Goal: Transaction & Acquisition: Purchase product/service

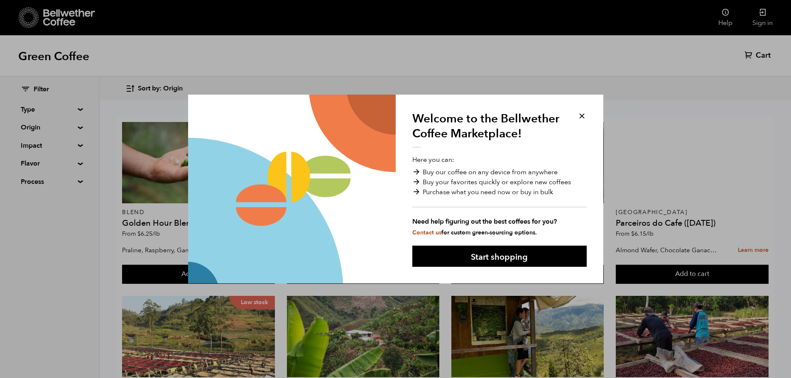
click at [581, 117] on button at bounding box center [582, 116] width 10 height 10
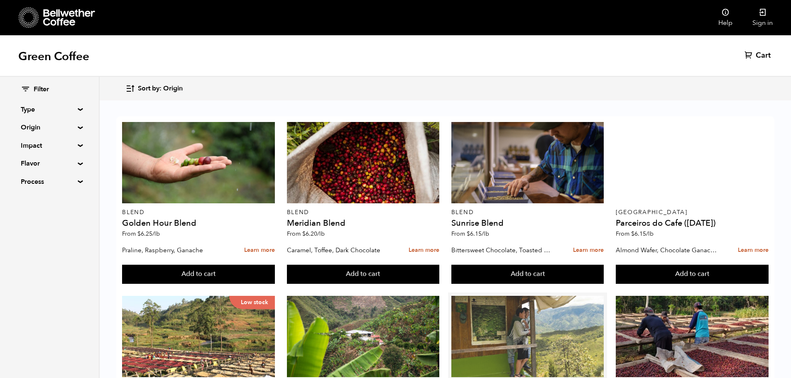
scroll to position [166, 0]
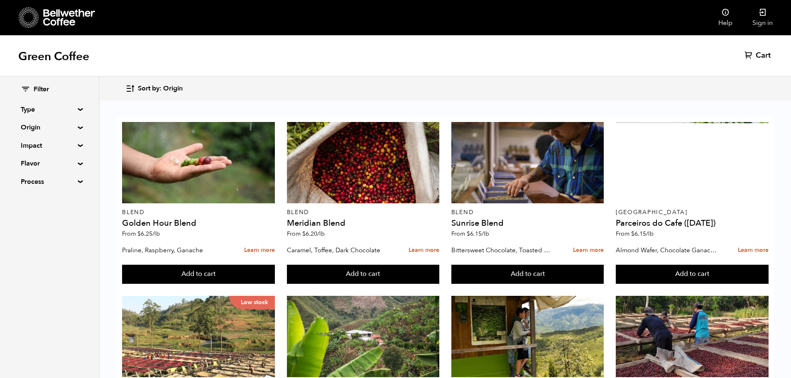
click at [78, 112] on div "Filter Type Blend Single Origin Decaf Seasonal Year Round Origin Blend Brazil B…" at bounding box center [49, 136] width 99 height 118
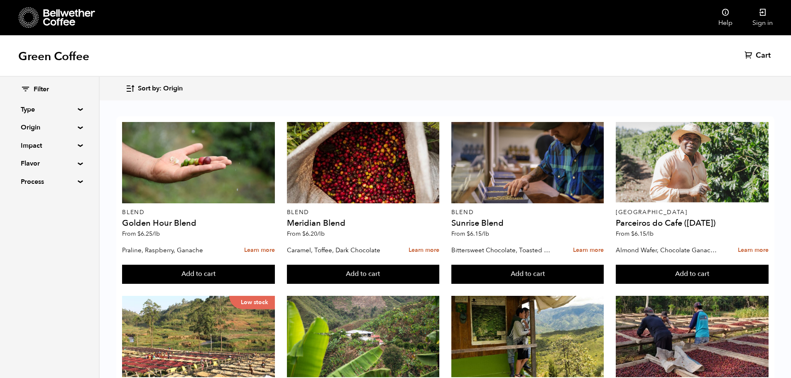
click at [78, 110] on summary "Type" at bounding box center [49, 110] width 57 height 10
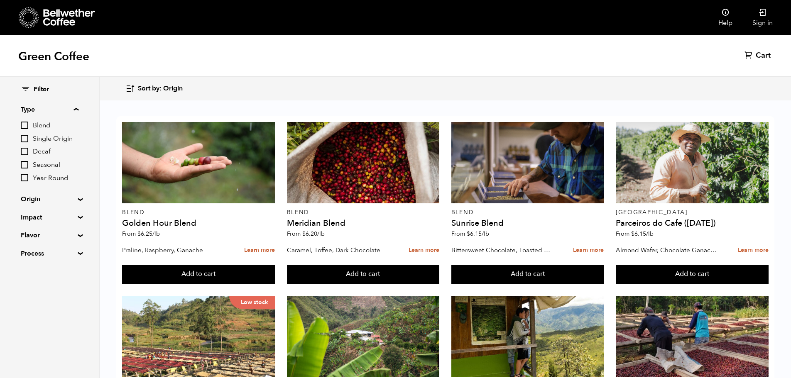
click at [78, 110] on summary "Type" at bounding box center [50, 110] width 58 height 10
click at [78, 126] on summary "Origin" at bounding box center [49, 127] width 57 height 10
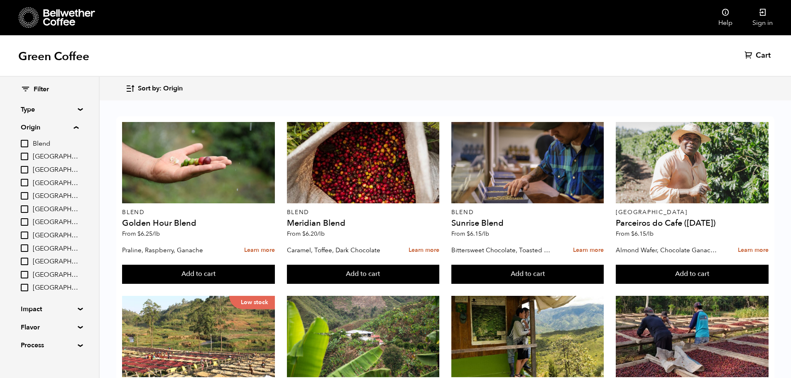
click at [28, 153] on input "[GEOGRAPHIC_DATA]" at bounding box center [24, 156] width 7 height 7
checkbox input "true"
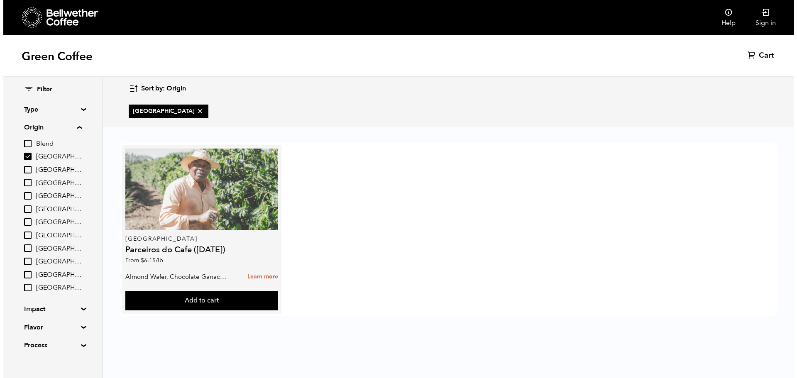
scroll to position [0, 0]
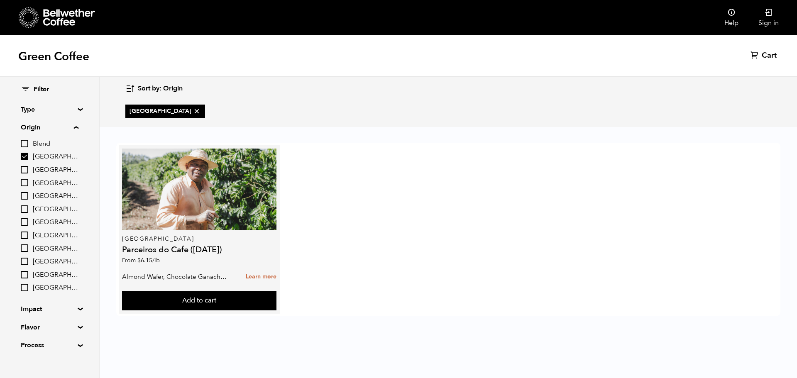
click at [198, 252] on h4 "Parceiros do Cafe ([DATE])" at bounding box center [199, 250] width 154 height 8
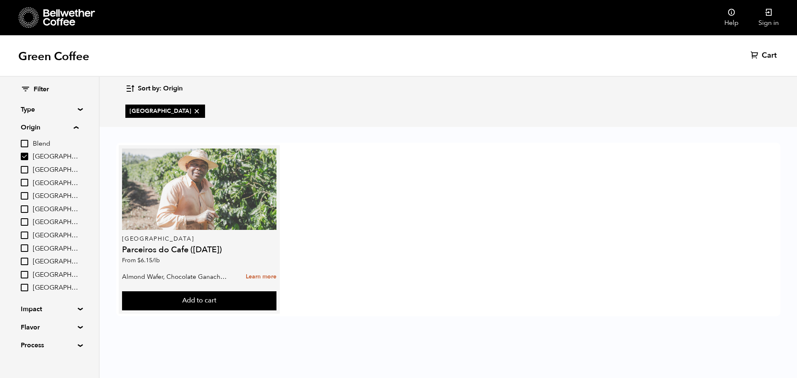
click at [194, 194] on div at bounding box center [199, 189] width 154 height 81
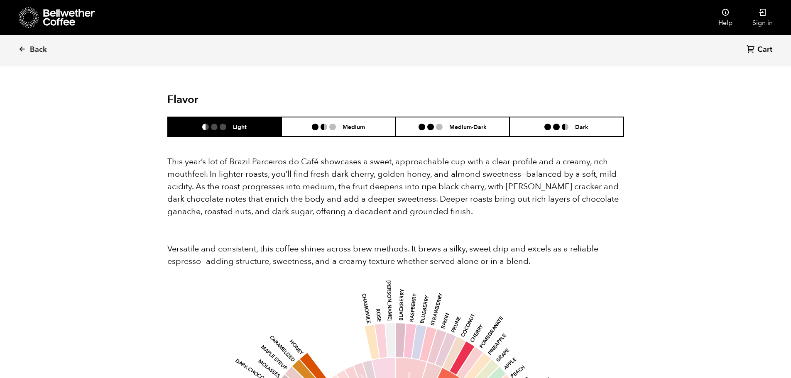
scroll to position [662, 0]
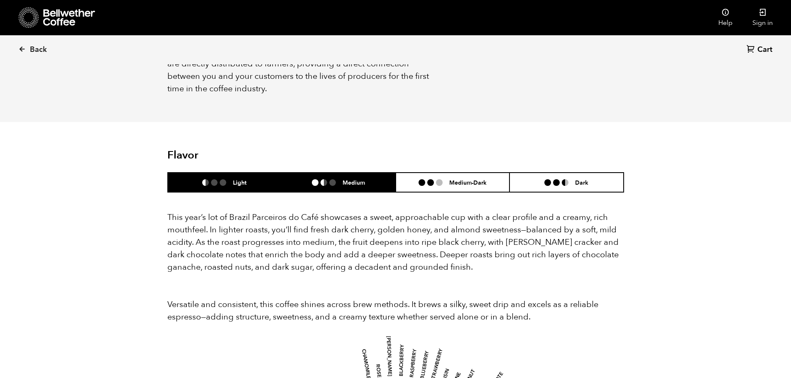
click at [356, 179] on h6 "Medium" at bounding box center [353, 182] width 22 height 7
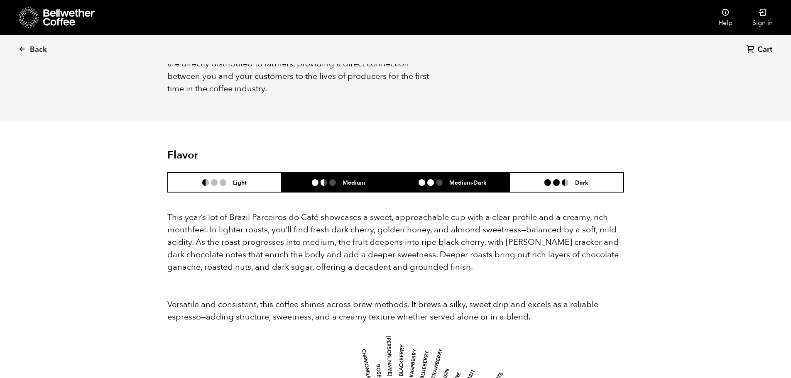
click at [434, 179] on ul at bounding box center [433, 182] width 31 height 7
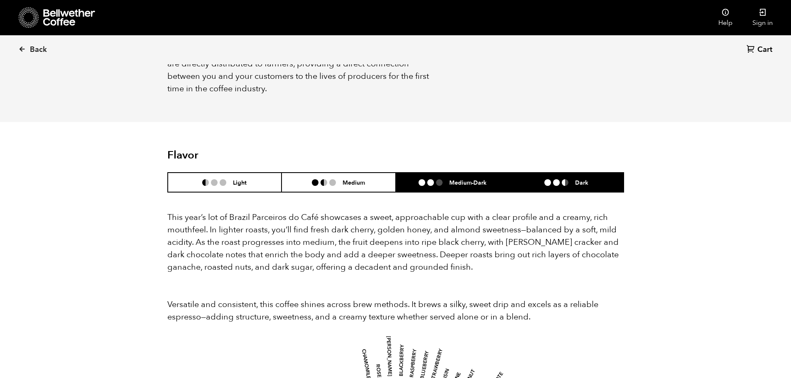
click at [548, 179] on li at bounding box center [547, 182] width 7 height 7
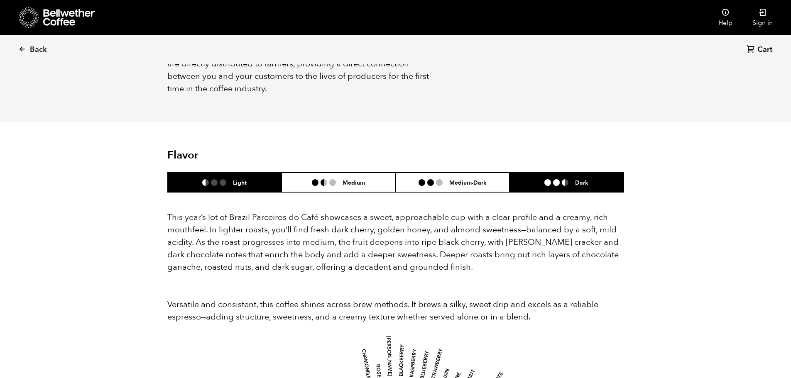
click at [245, 179] on h6 "Light" at bounding box center [240, 182] width 14 height 7
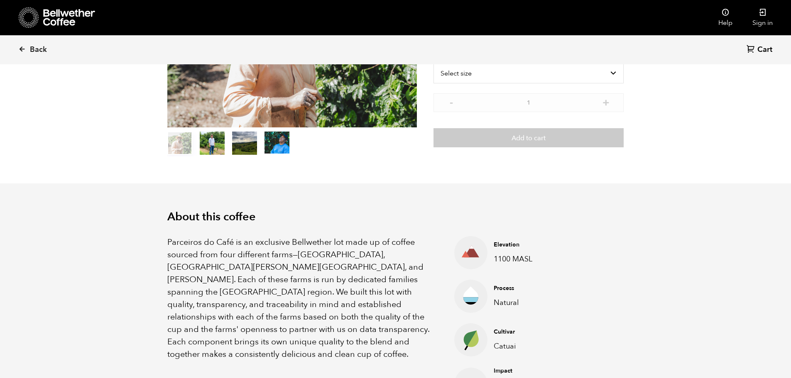
scroll to position [0, 0]
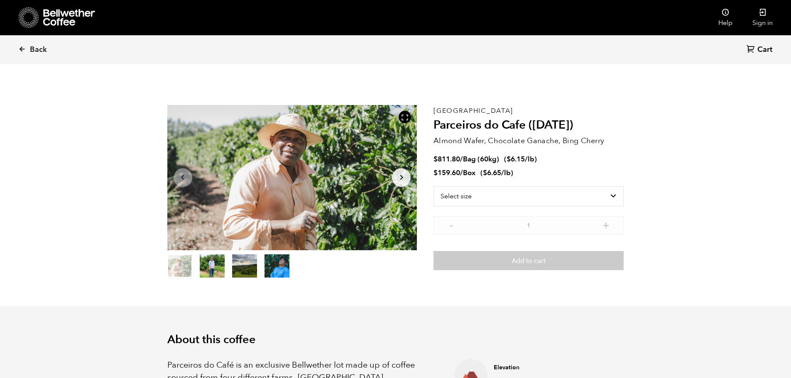
click at [277, 174] on div at bounding box center [292, 177] width 250 height 145
click at [205, 271] on button "item 1" at bounding box center [212, 267] width 25 height 23
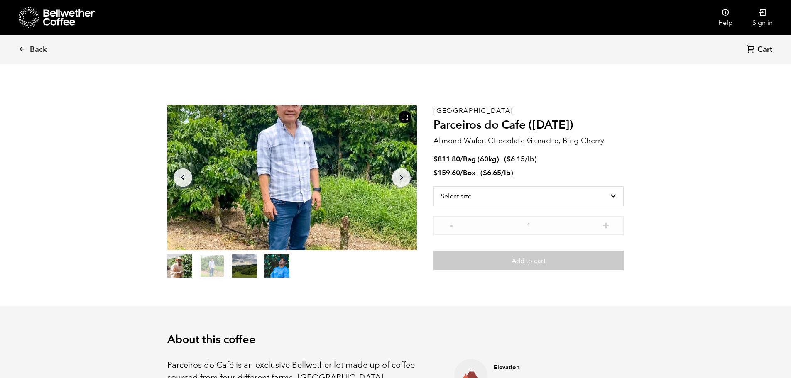
click at [242, 266] on button "item 2" at bounding box center [244, 267] width 25 height 23
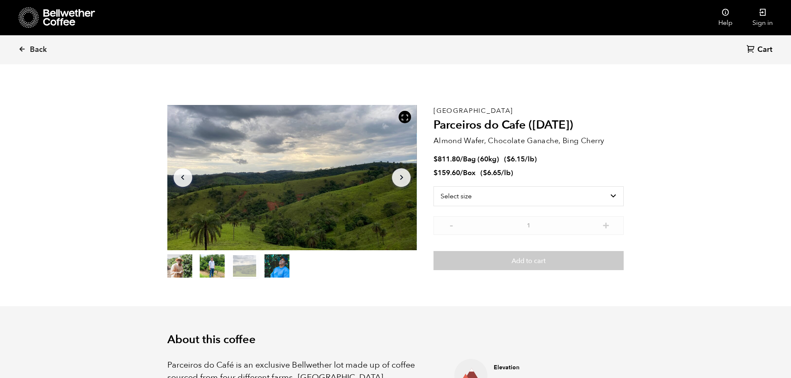
click at [278, 265] on button "item 3" at bounding box center [276, 267] width 25 height 23
click at [614, 194] on select "Select size Bag (60kg) (132 lbs) Box (24 lbs)" at bounding box center [528, 196] width 190 height 20
select select "bag-3"
click at [433, 186] on select "Select size Bag (60kg) (132 lbs) Box (24 lbs)" at bounding box center [528, 196] width 190 height 20
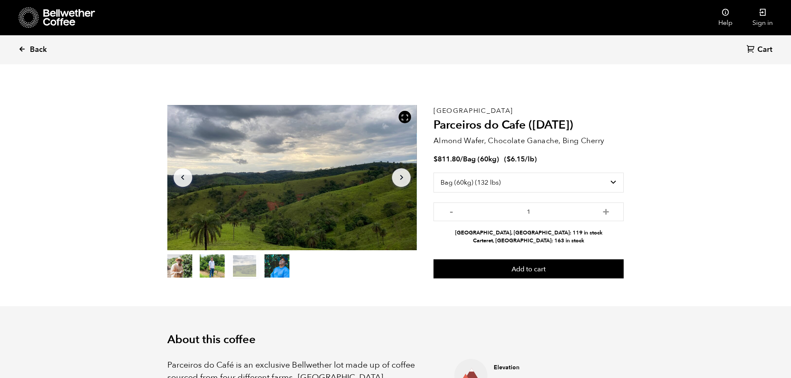
click at [37, 50] on span "Back" at bounding box center [38, 50] width 17 height 10
